Goal: Navigation & Orientation: Find specific page/section

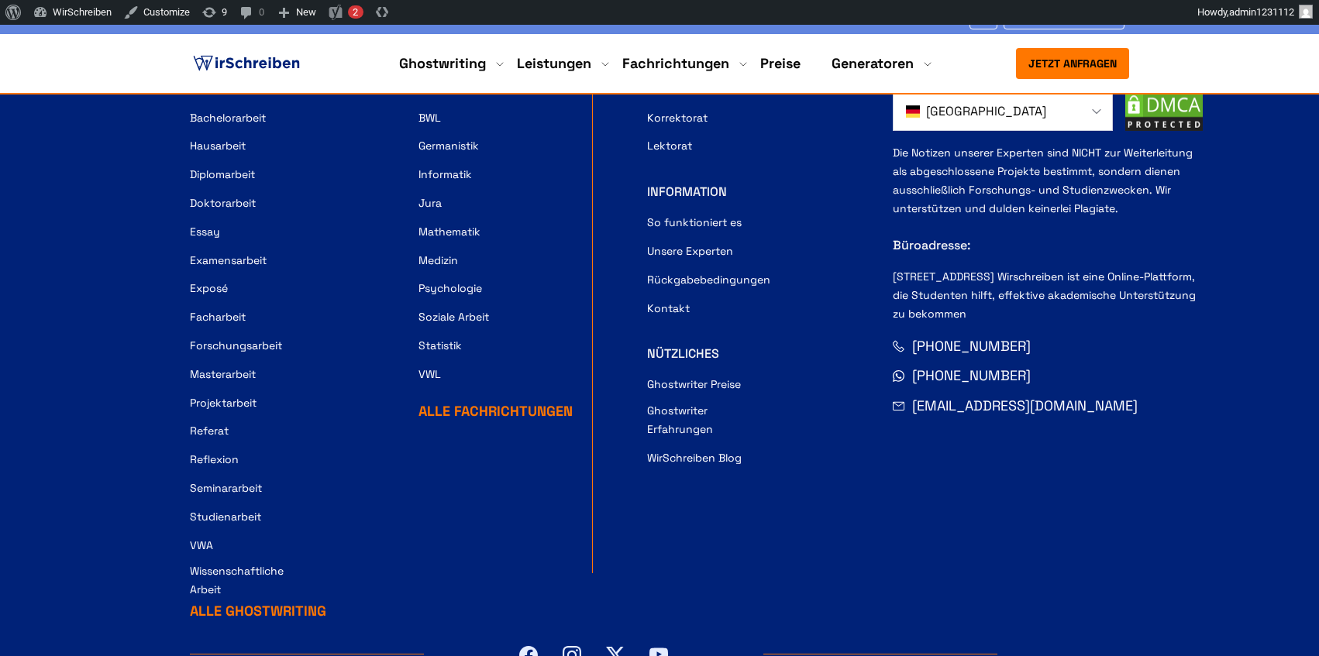
scroll to position [372, 0]
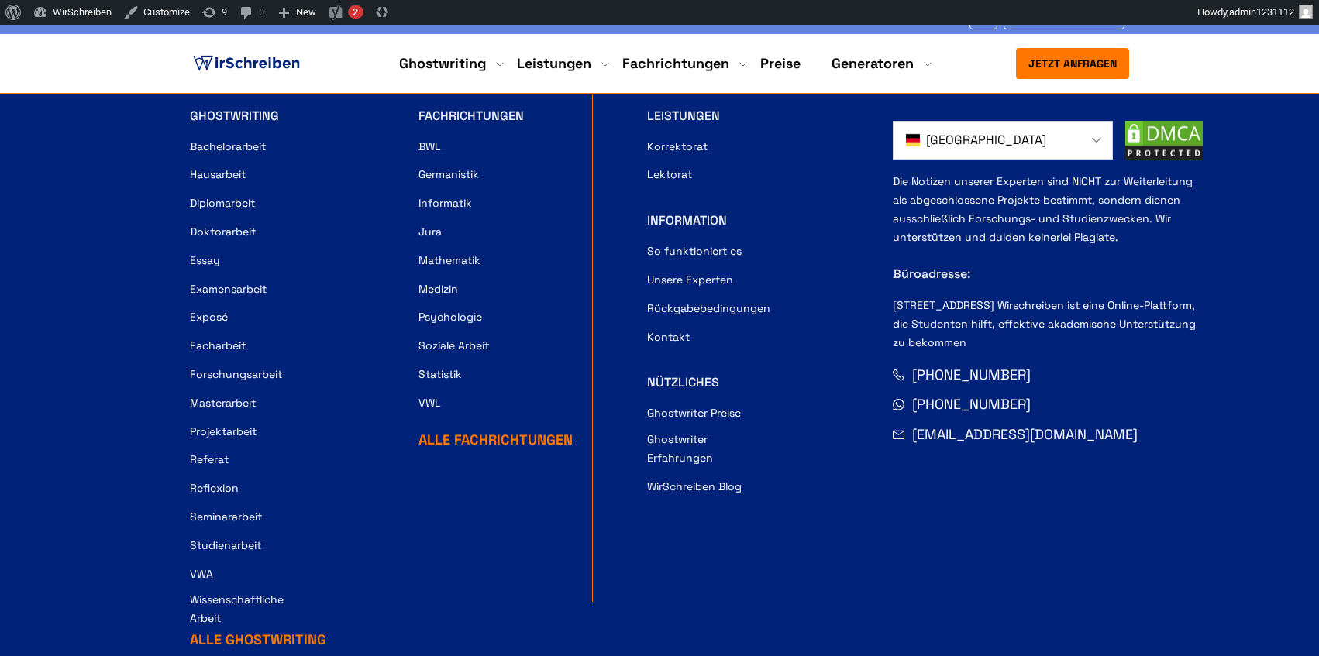
click at [661, 299] on link "Rückgabebedingungen" at bounding box center [708, 308] width 123 height 19
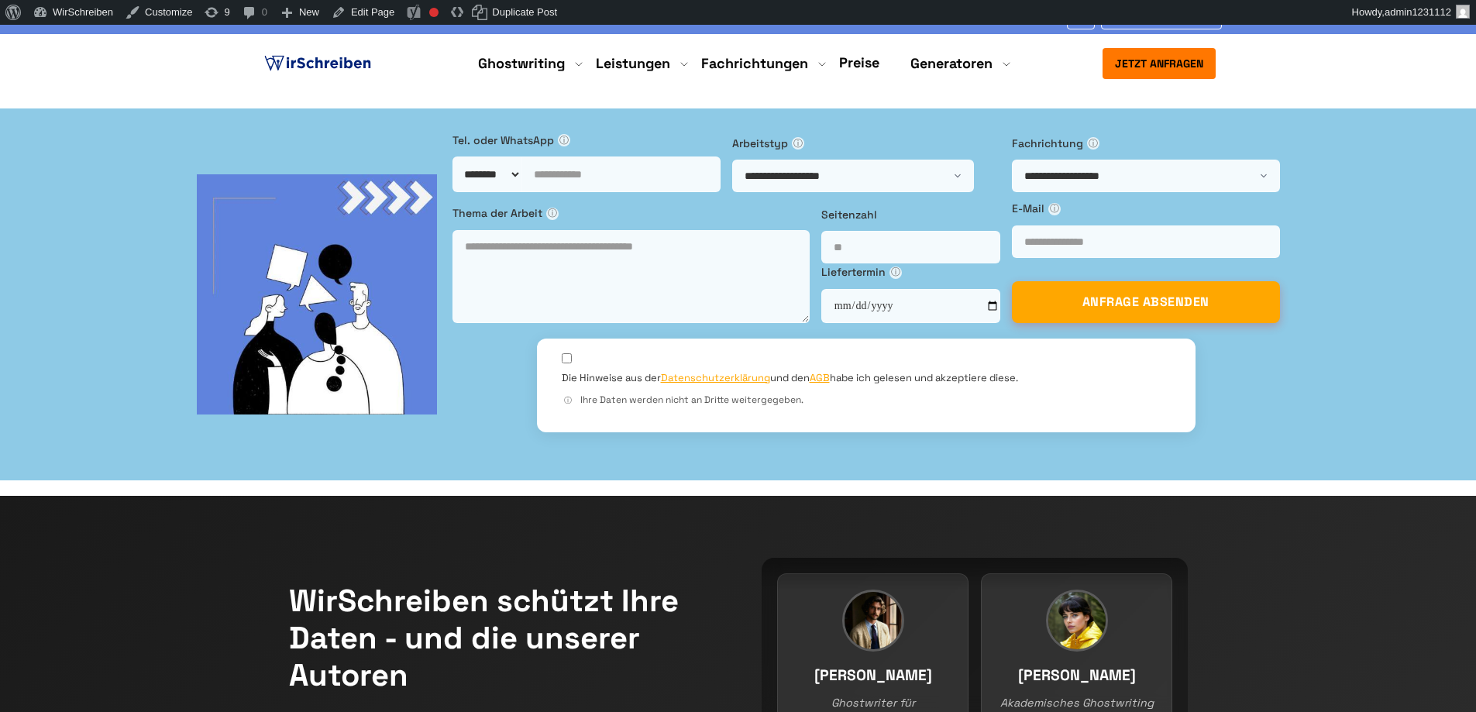
scroll to position [136, 0]
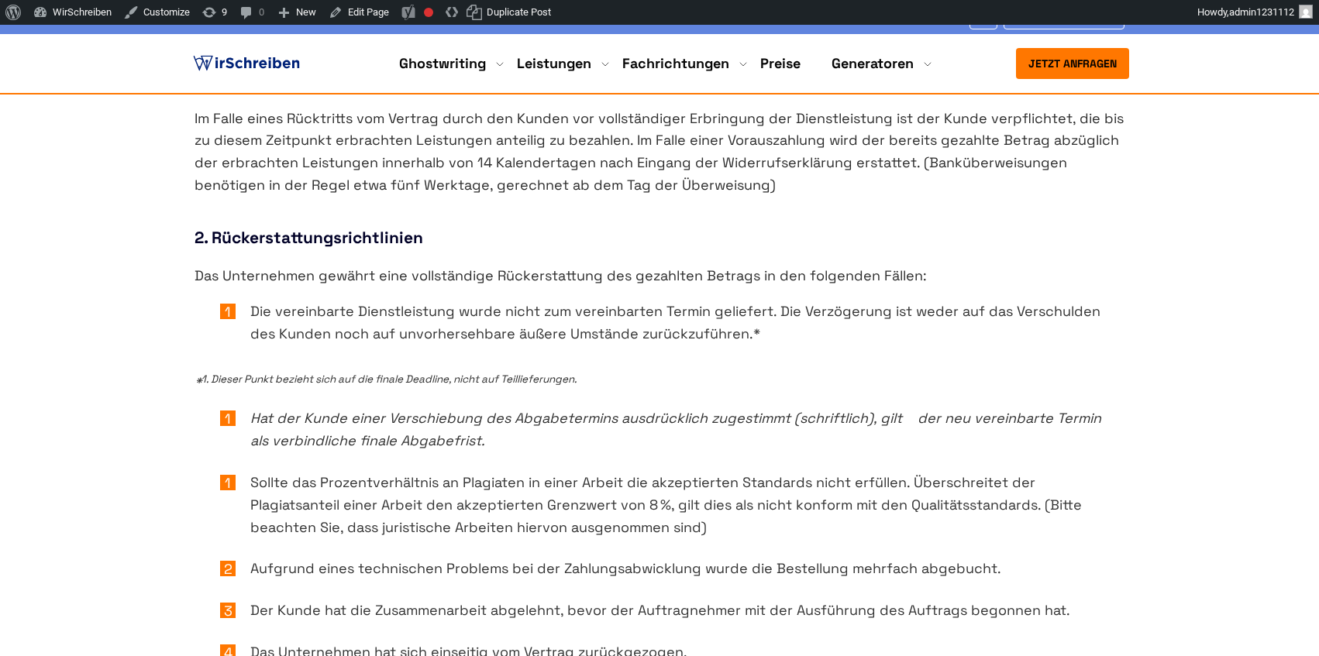
scroll to position [372, 0]
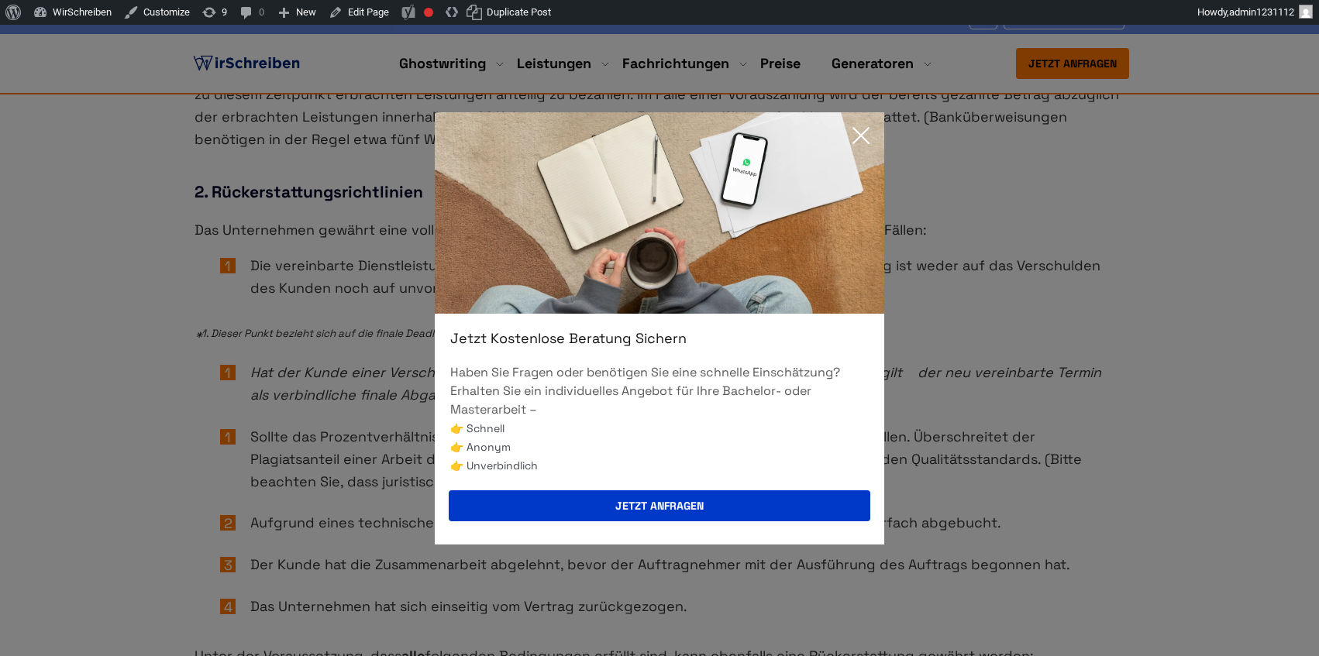
click at [852, 138] on icon at bounding box center [860, 135] width 31 height 31
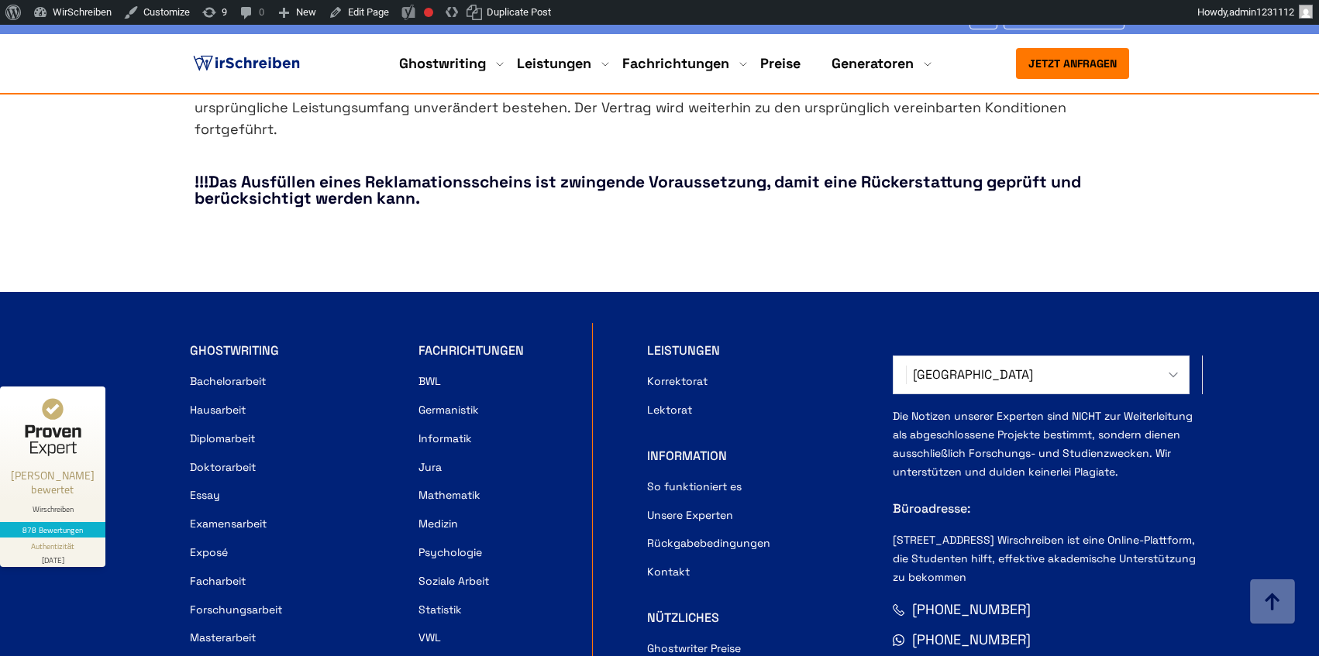
scroll to position [2045, 0]
